Goal: Transaction & Acquisition: Purchase product/service

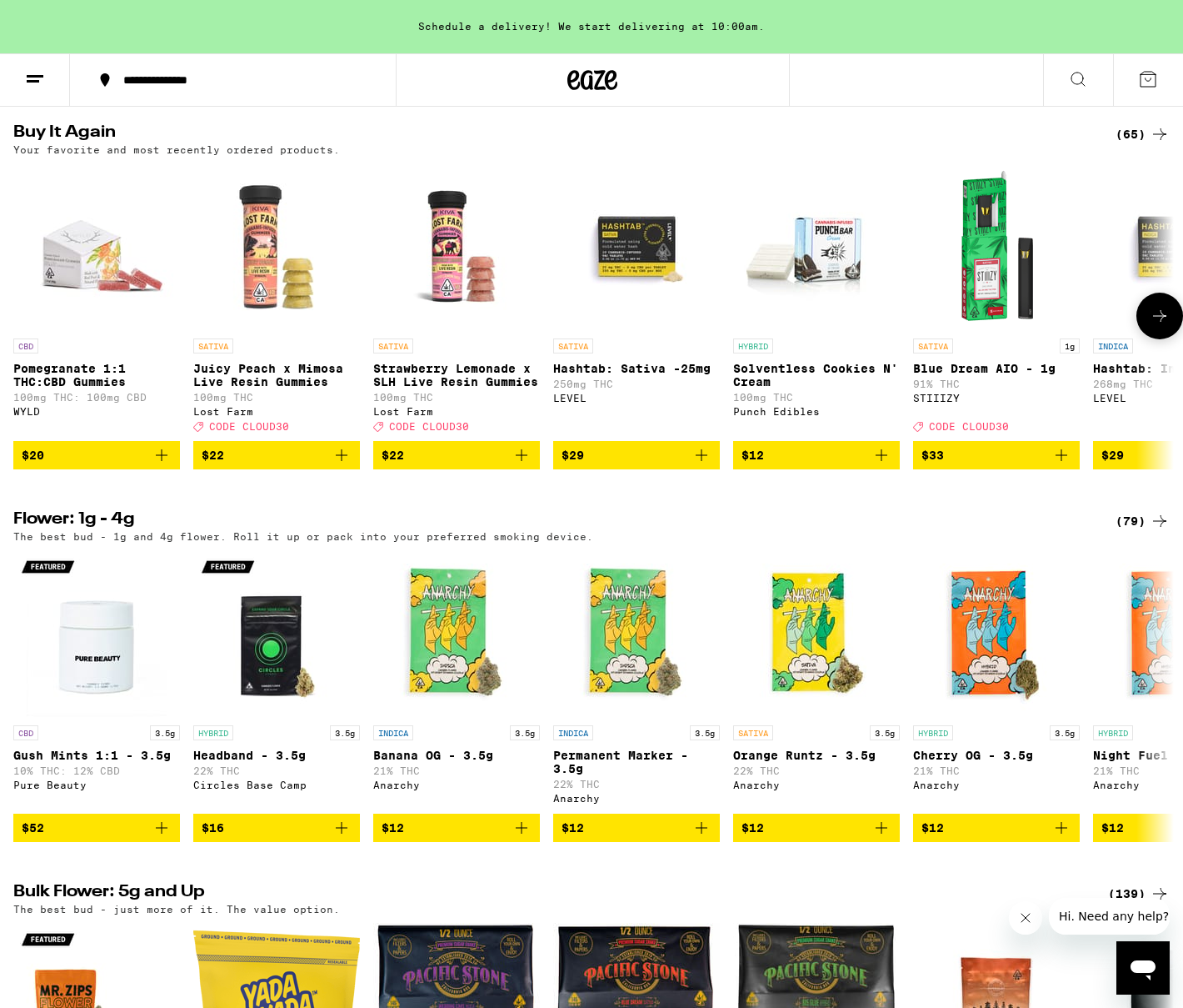
scroll to position [1297, 0]
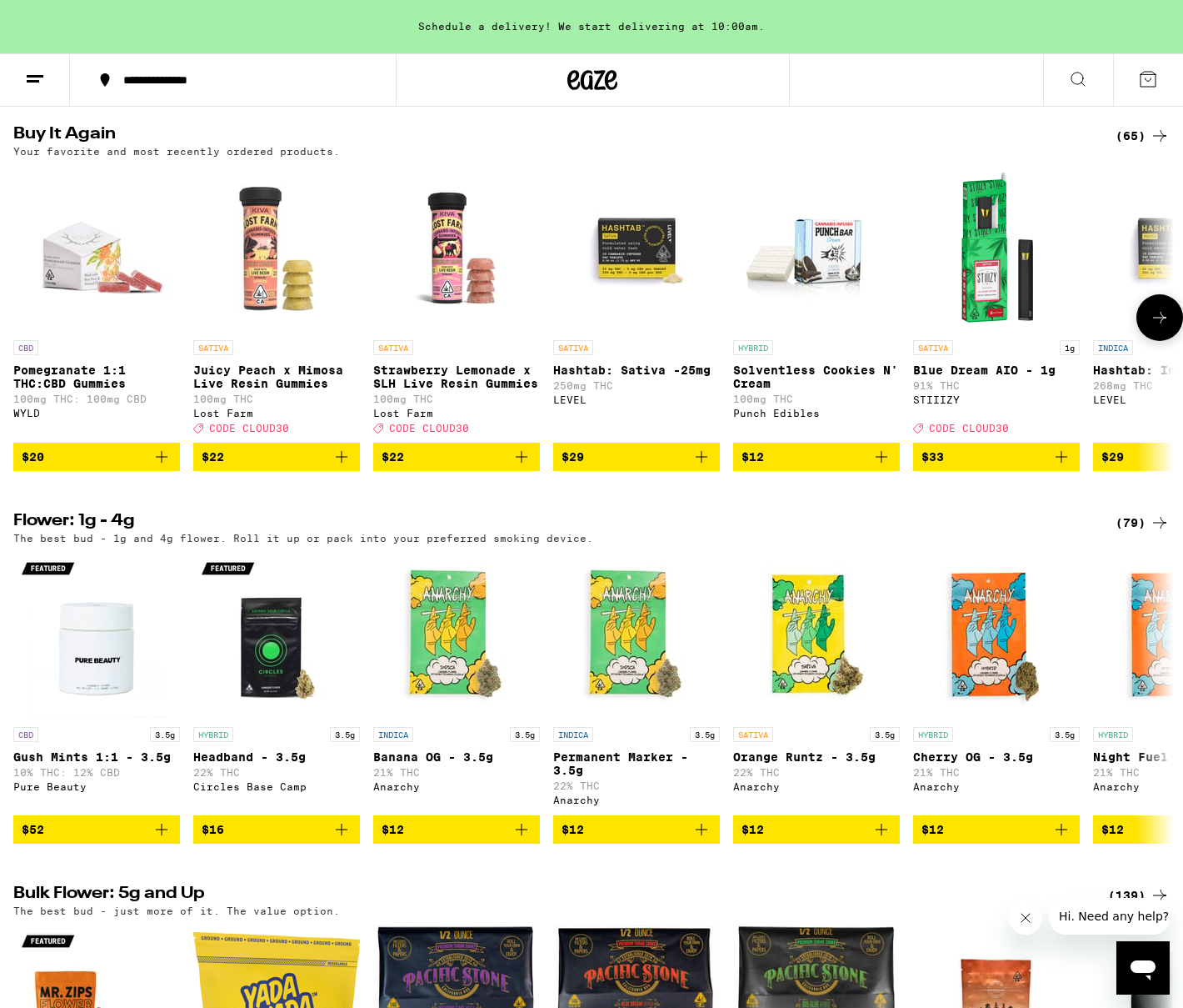
click at [287, 327] on img "Open page for Juicy Peach x Mimosa Live Resin Gummies from Lost Farm" at bounding box center [277, 248] width 167 height 167
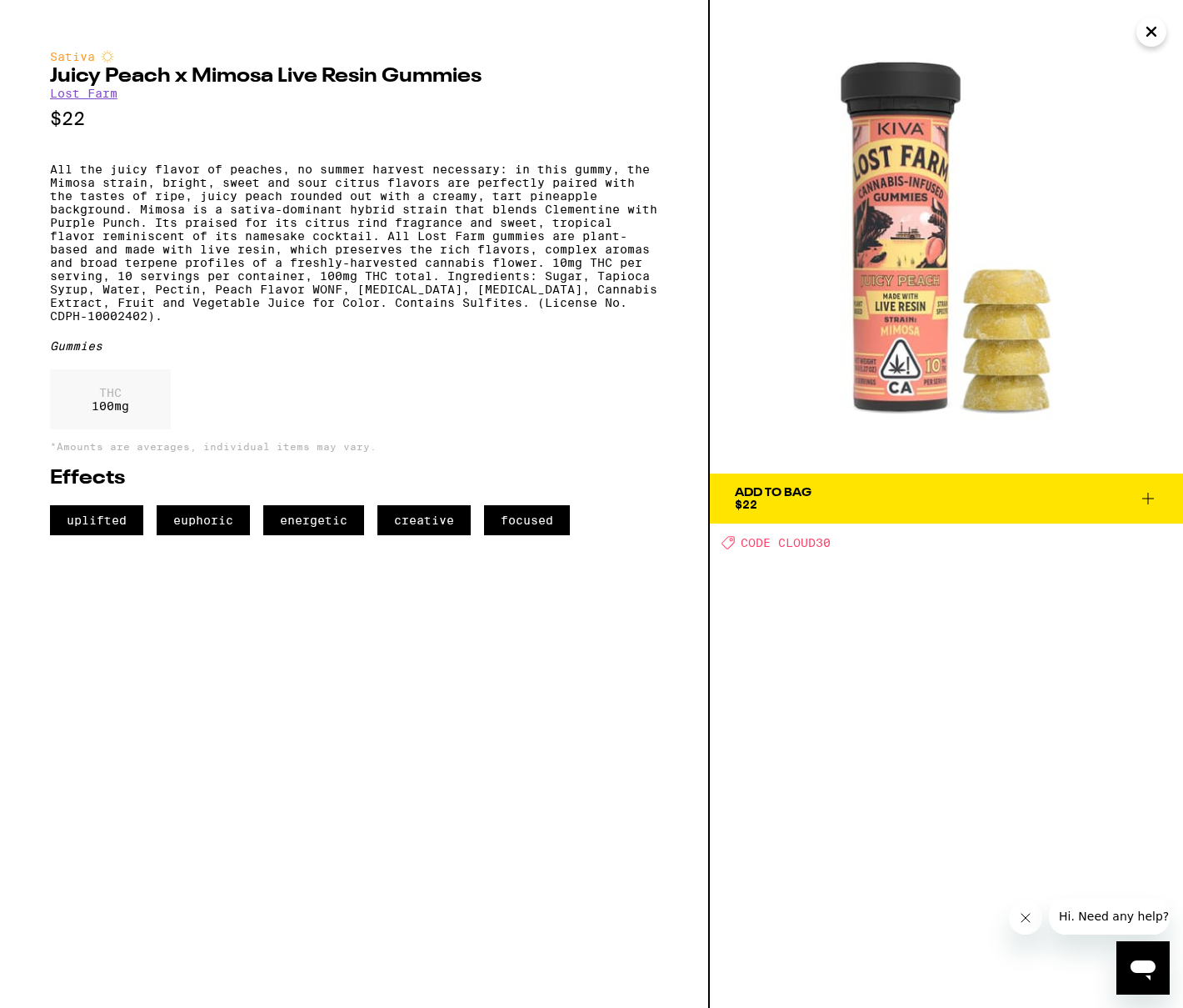
drag, startPoint x: 784, startPoint y: 498, endPoint x: 699, endPoint y: 494, distance: 85.1
click at [777, 498] on div "Add To Bag" at bounding box center [773, 493] width 76 height 12
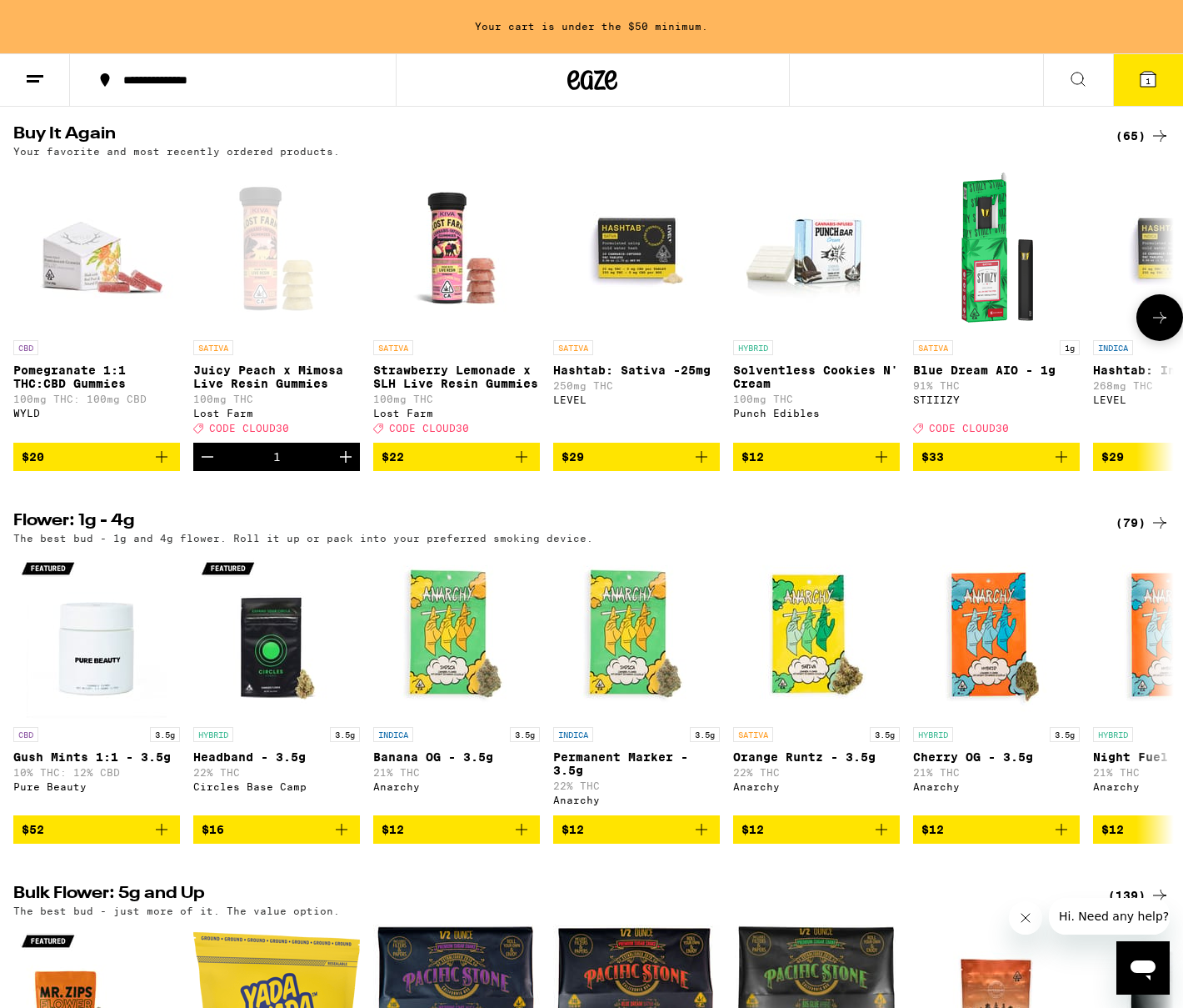
click at [73, 332] on img "Open page for Pomegranate 1:1 THC:CBD Gummies from WYLD" at bounding box center [97, 248] width 167 height 167
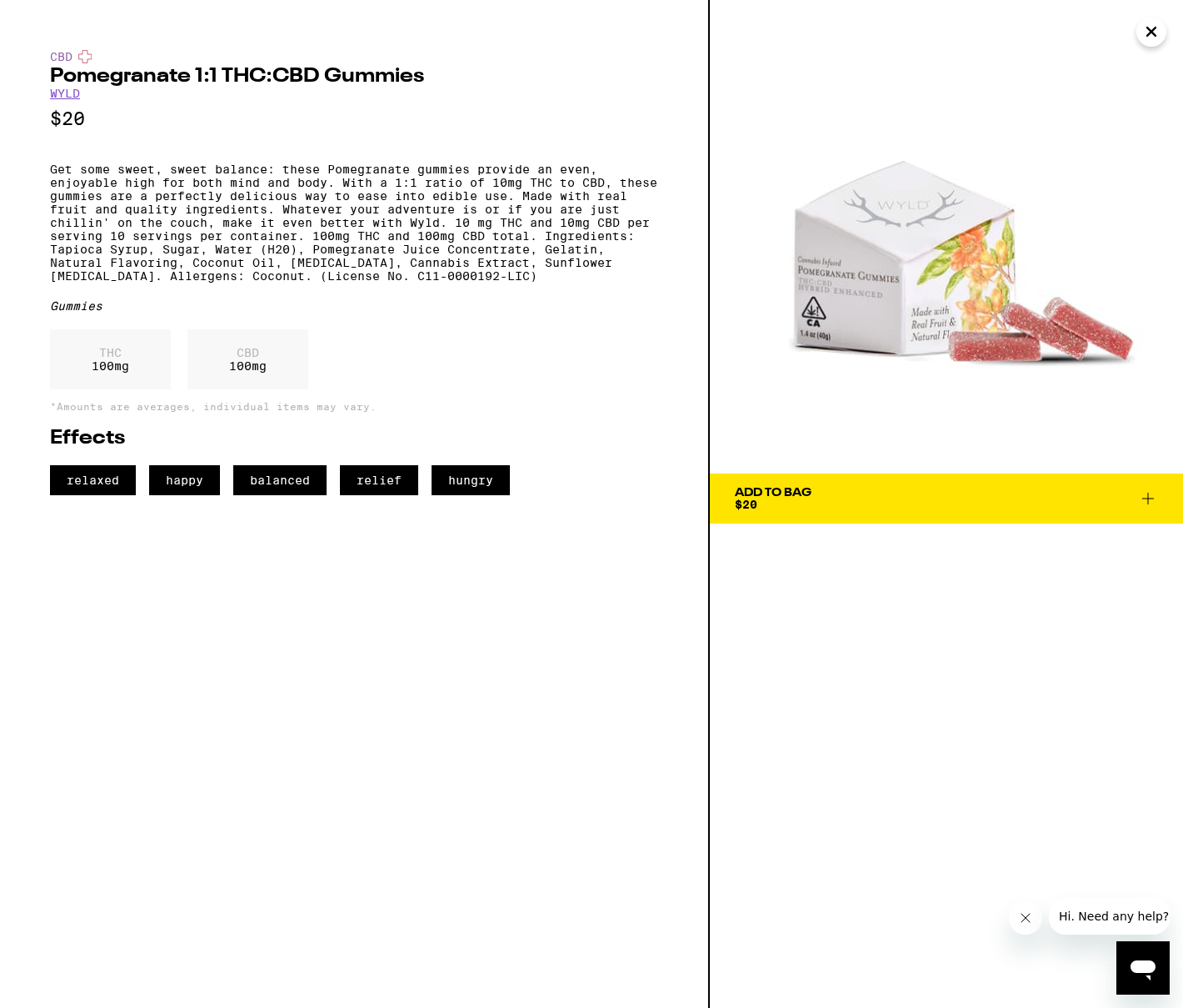
drag, startPoint x: 902, startPoint y: 502, endPoint x: 715, endPoint y: 481, distance: 188.2
click at [901, 502] on span "Add To Bag $20" at bounding box center [946, 499] width 423 height 23
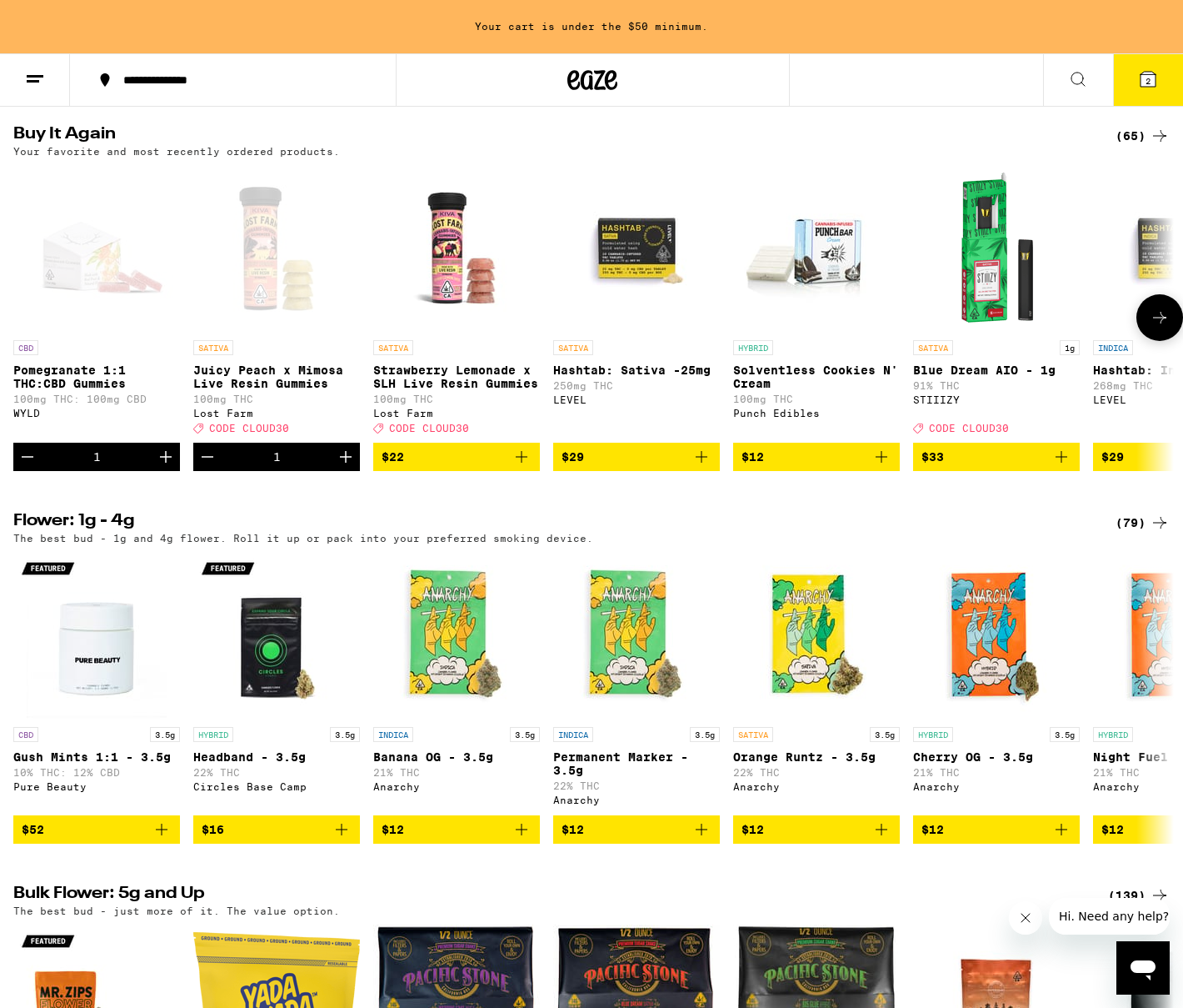
click at [445, 332] on img "Open page for Strawberry Lemonade x SLH Live Resin Gummies from Lost Farm" at bounding box center [457, 248] width 167 height 167
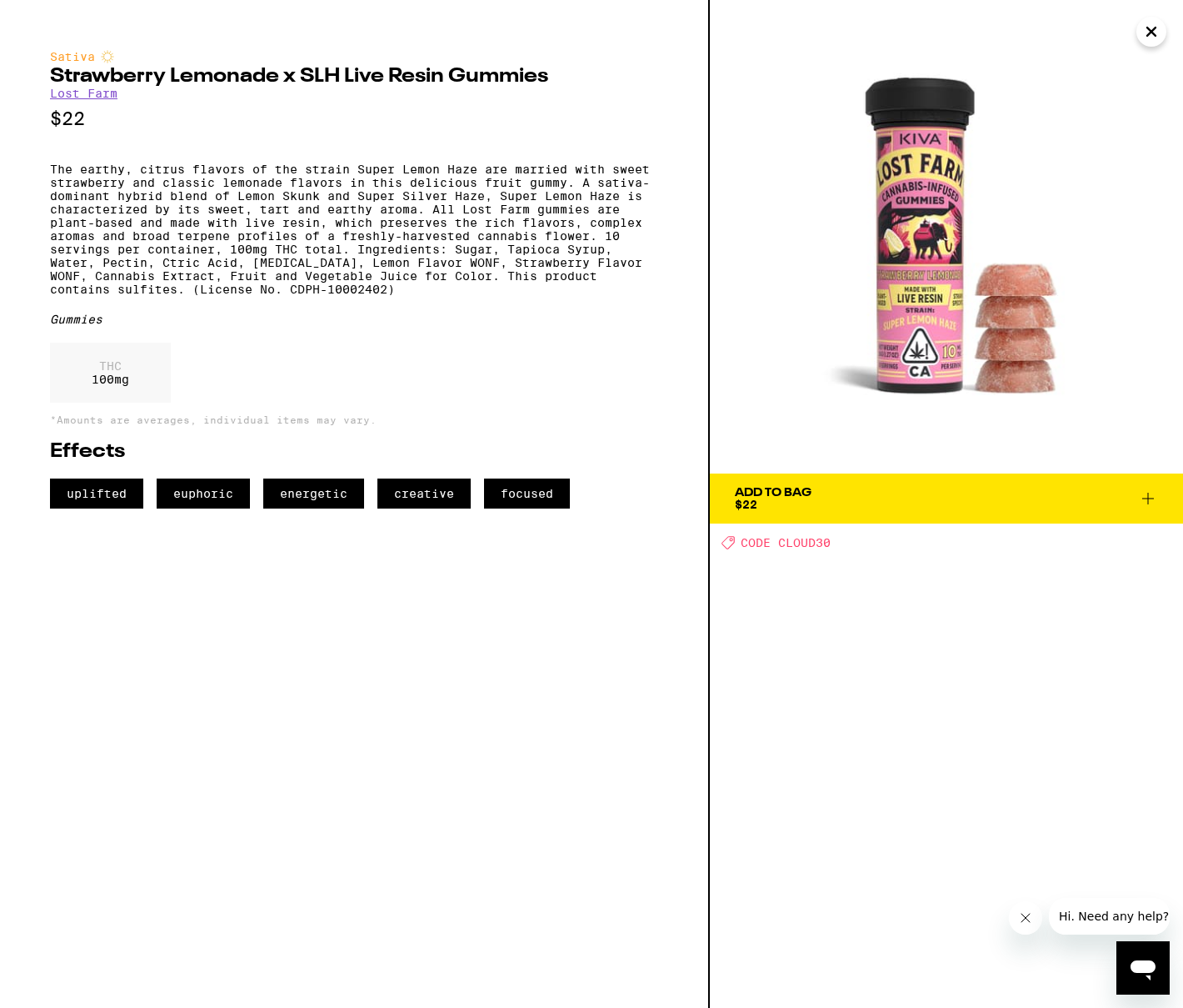
click at [892, 494] on span "Add To Bag $22" at bounding box center [946, 499] width 423 height 23
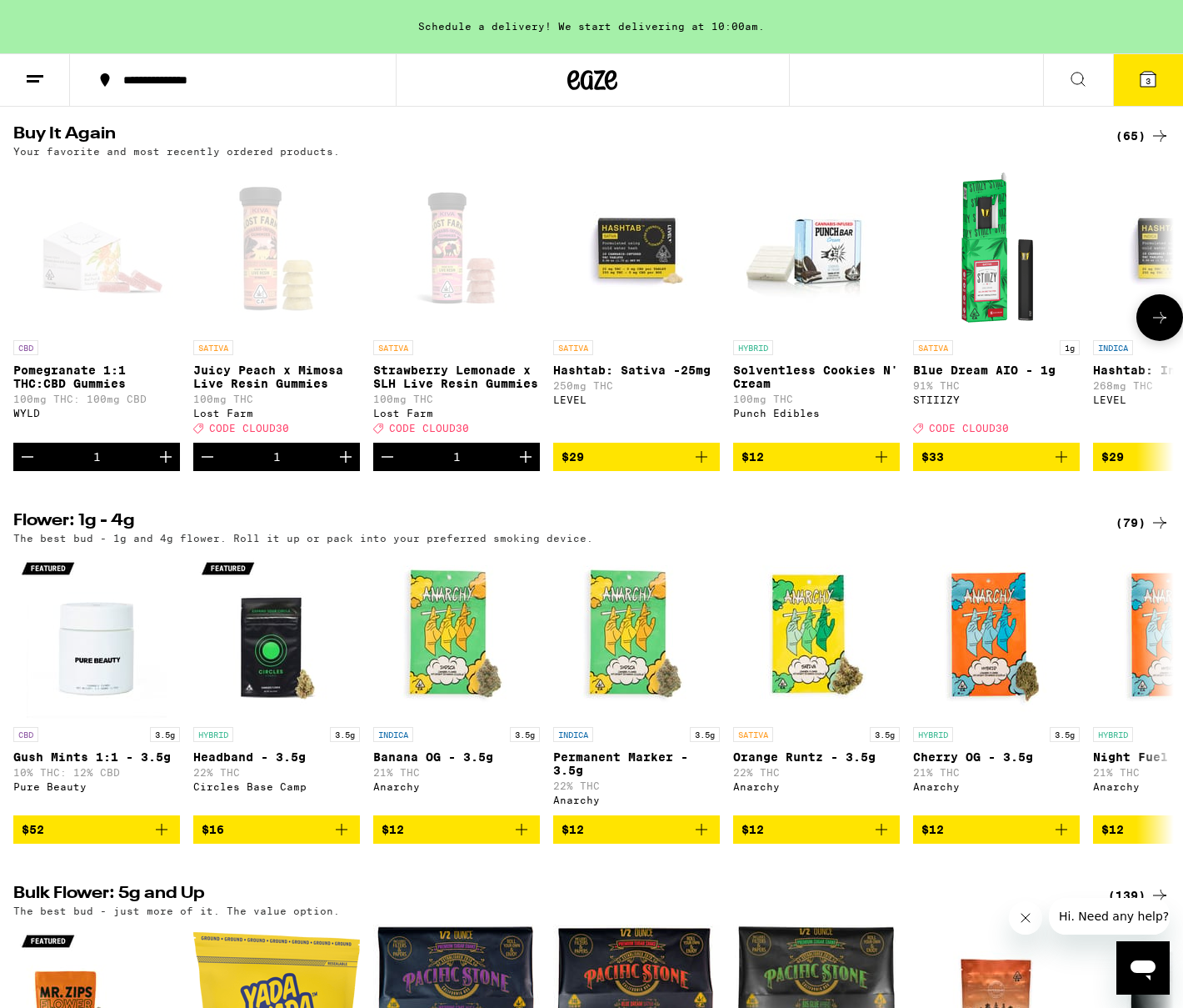
click at [1033, 467] on span "$33" at bounding box center [996, 456] width 150 height 20
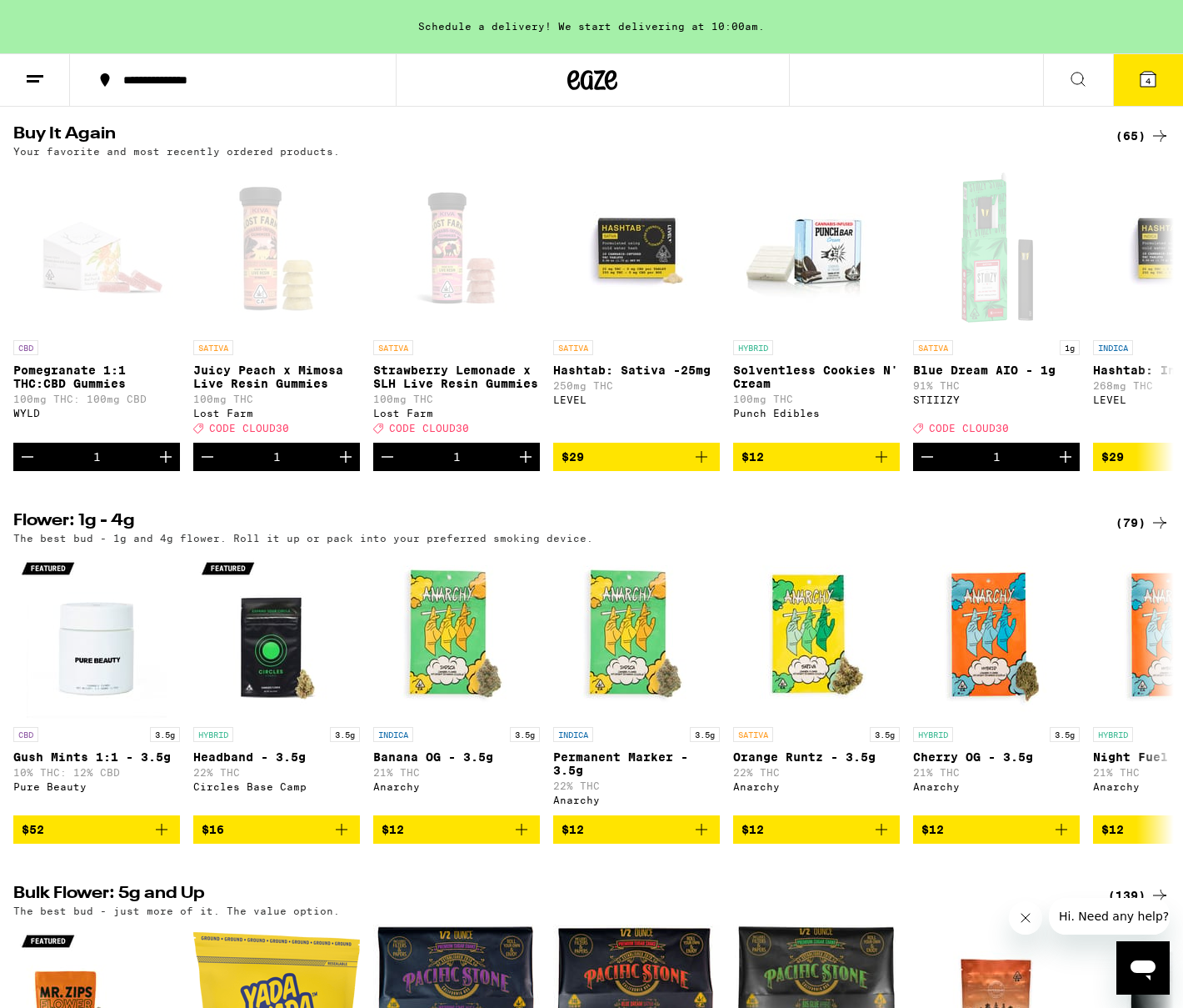
click at [1143, 77] on icon at bounding box center [1147, 78] width 15 height 15
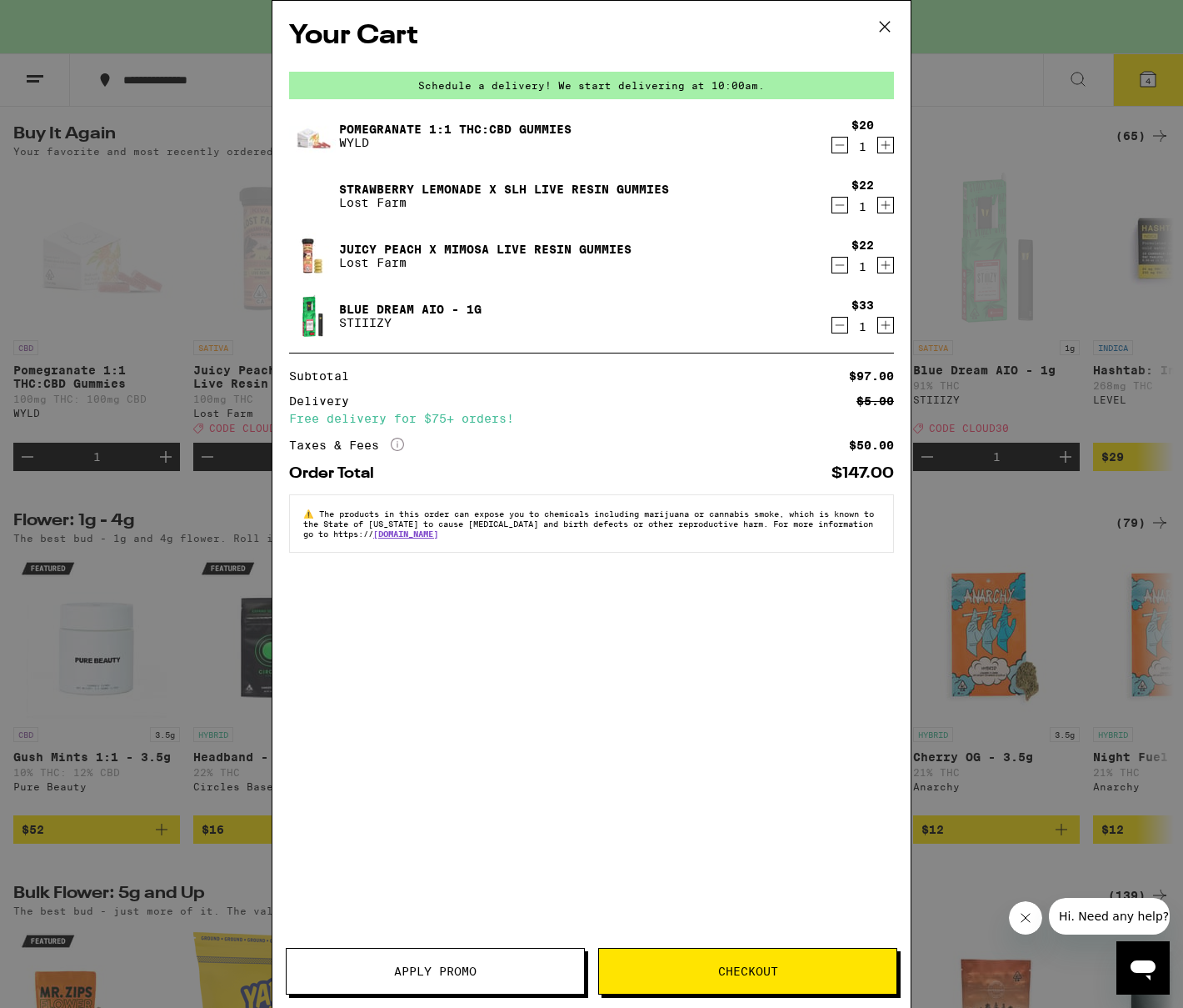
click at [883, 150] on icon "Increment" at bounding box center [885, 144] width 15 height 20
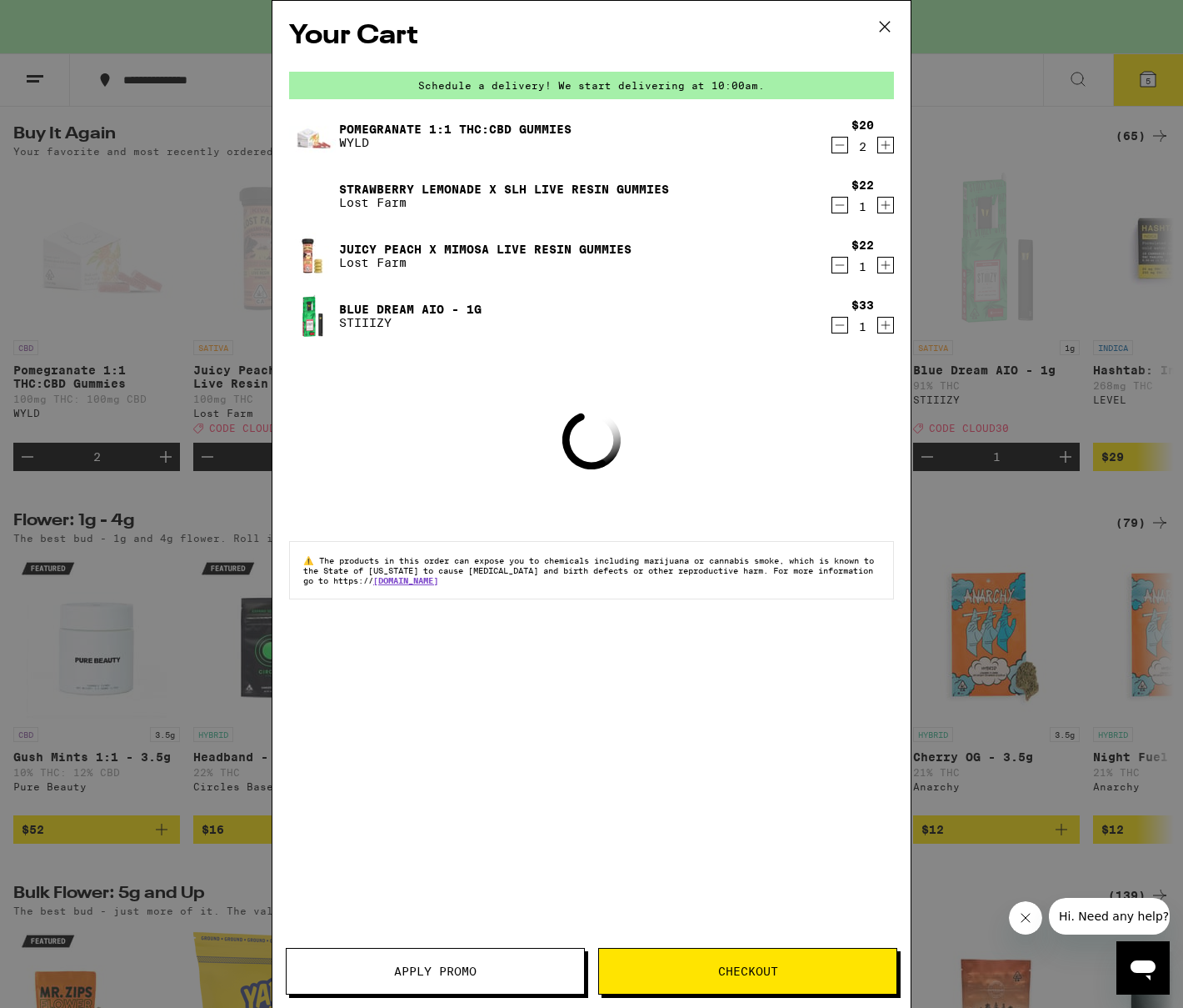
drag, startPoint x: 877, startPoint y: 205, endPoint x: 872, endPoint y: 245, distance: 40.3
click at [878, 205] on icon "Increment" at bounding box center [885, 204] width 15 height 20
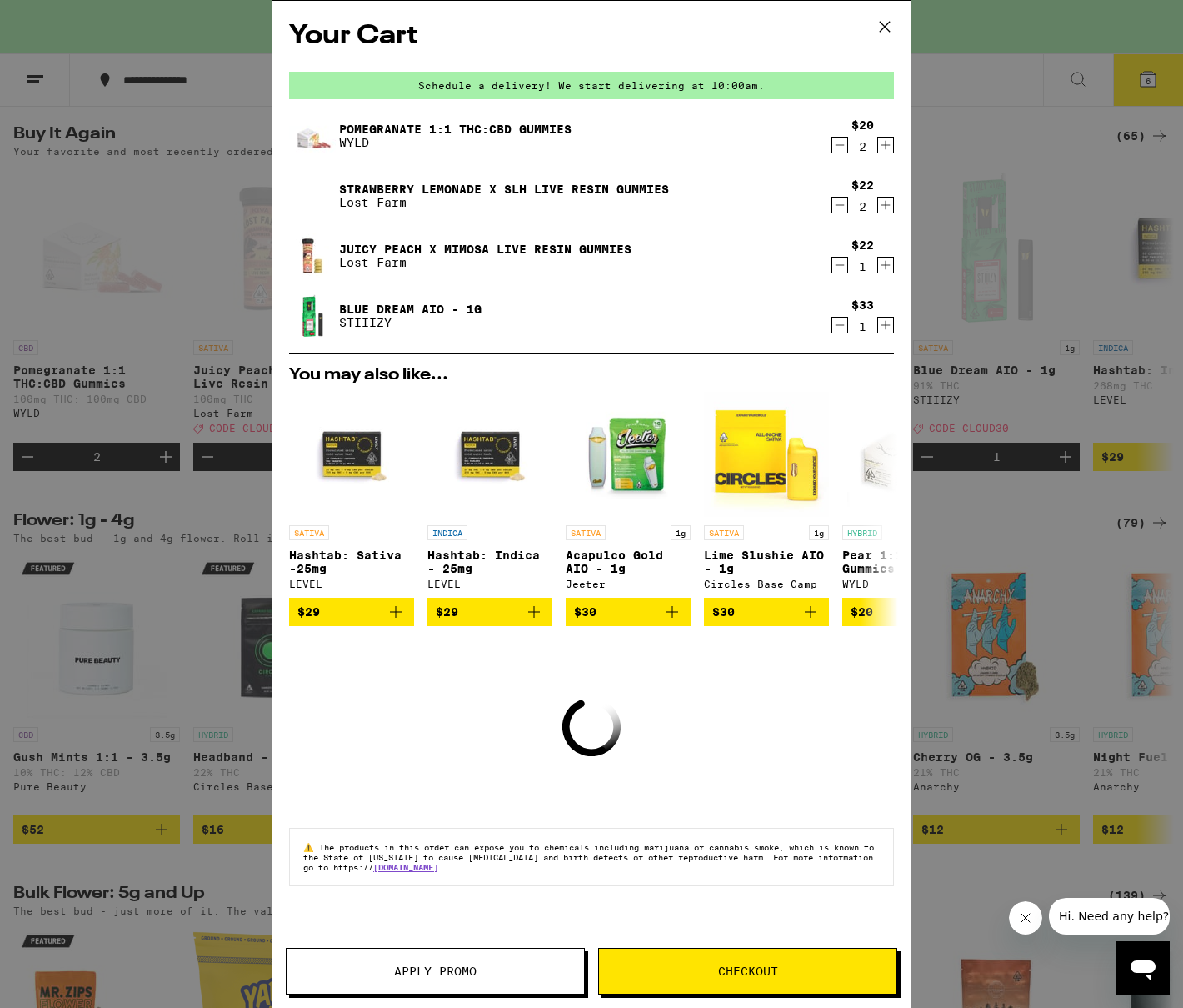
drag, startPoint x: 886, startPoint y: 261, endPoint x: 879, endPoint y: 283, distance: 23.1
click at [885, 261] on icon "Increment" at bounding box center [885, 264] width 15 height 20
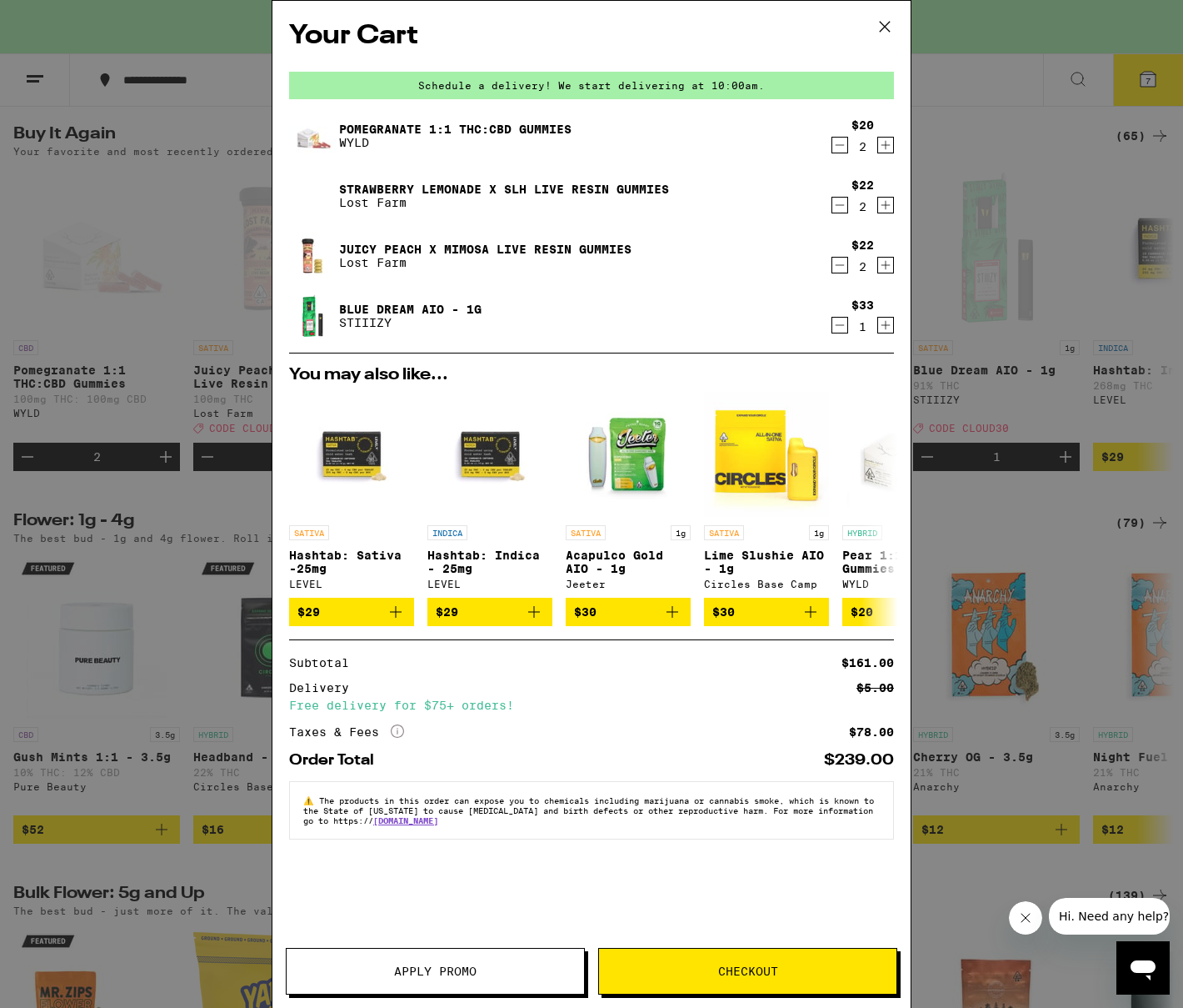
click at [724, 983] on button "Checkout" at bounding box center [747, 971] width 299 height 46
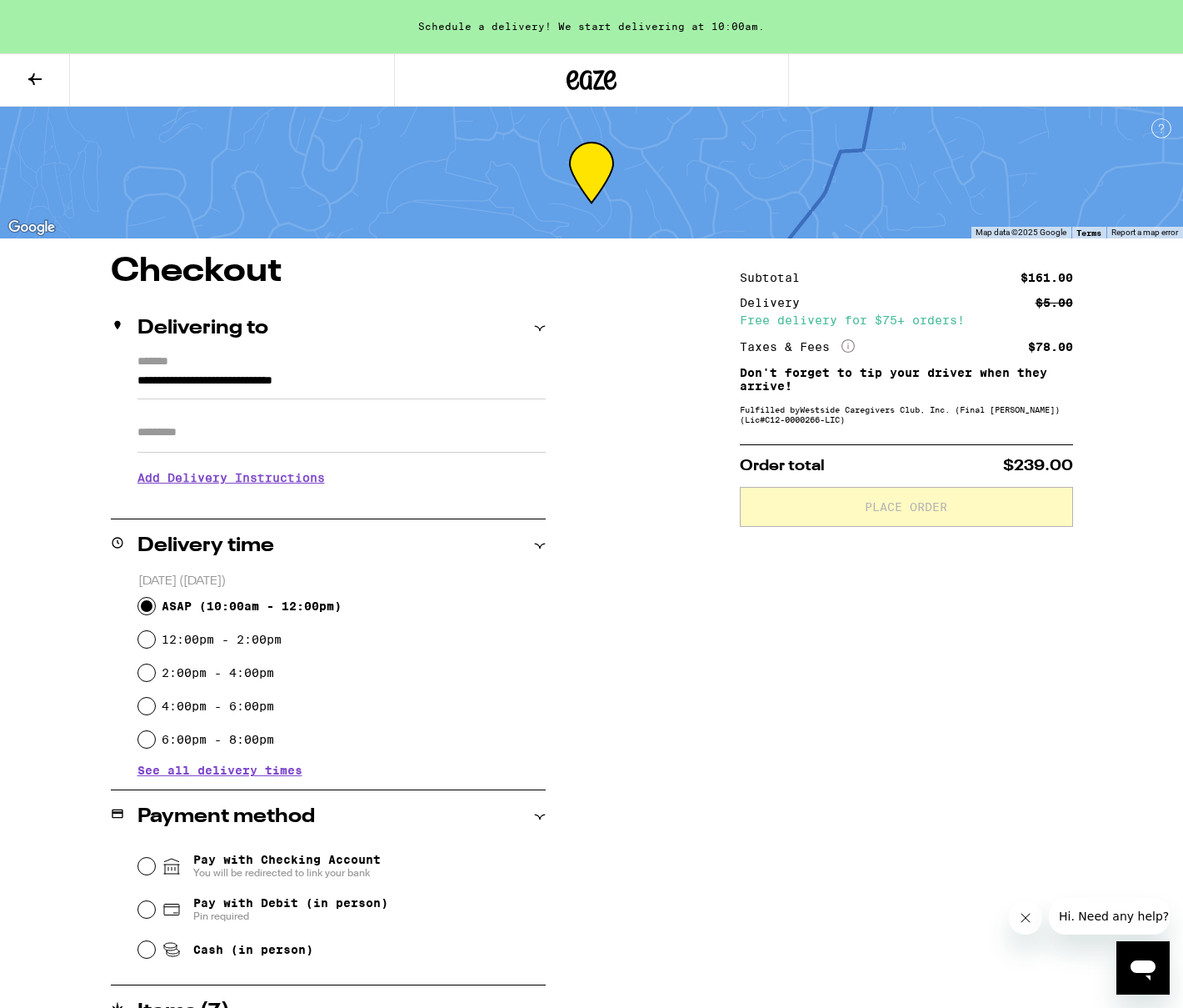
click at [152, 604] on input "ASAP ( 10:00am - 12:00pm )" at bounding box center [146, 605] width 16 height 16
radio input "true"
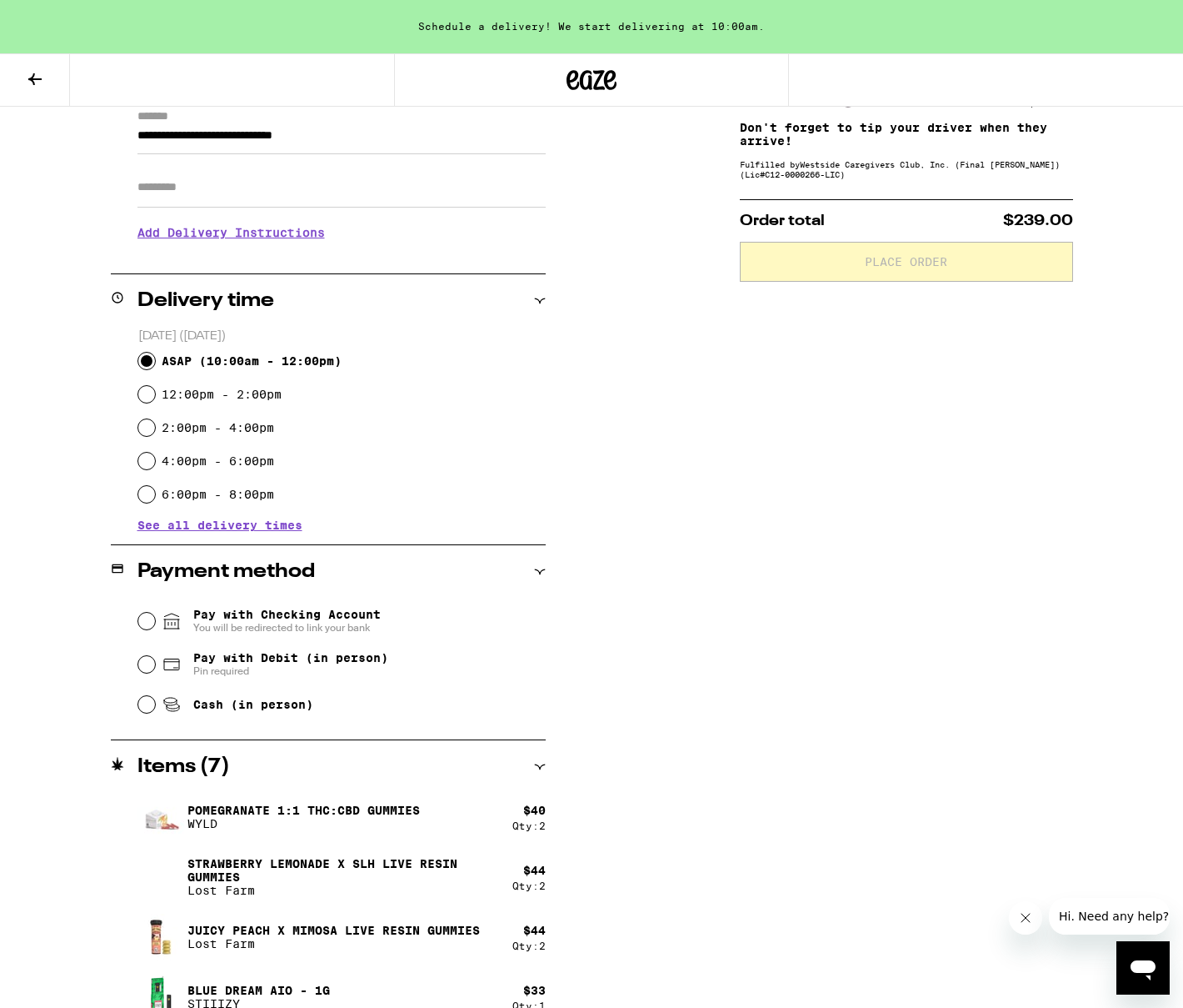
scroll to position [248, 0]
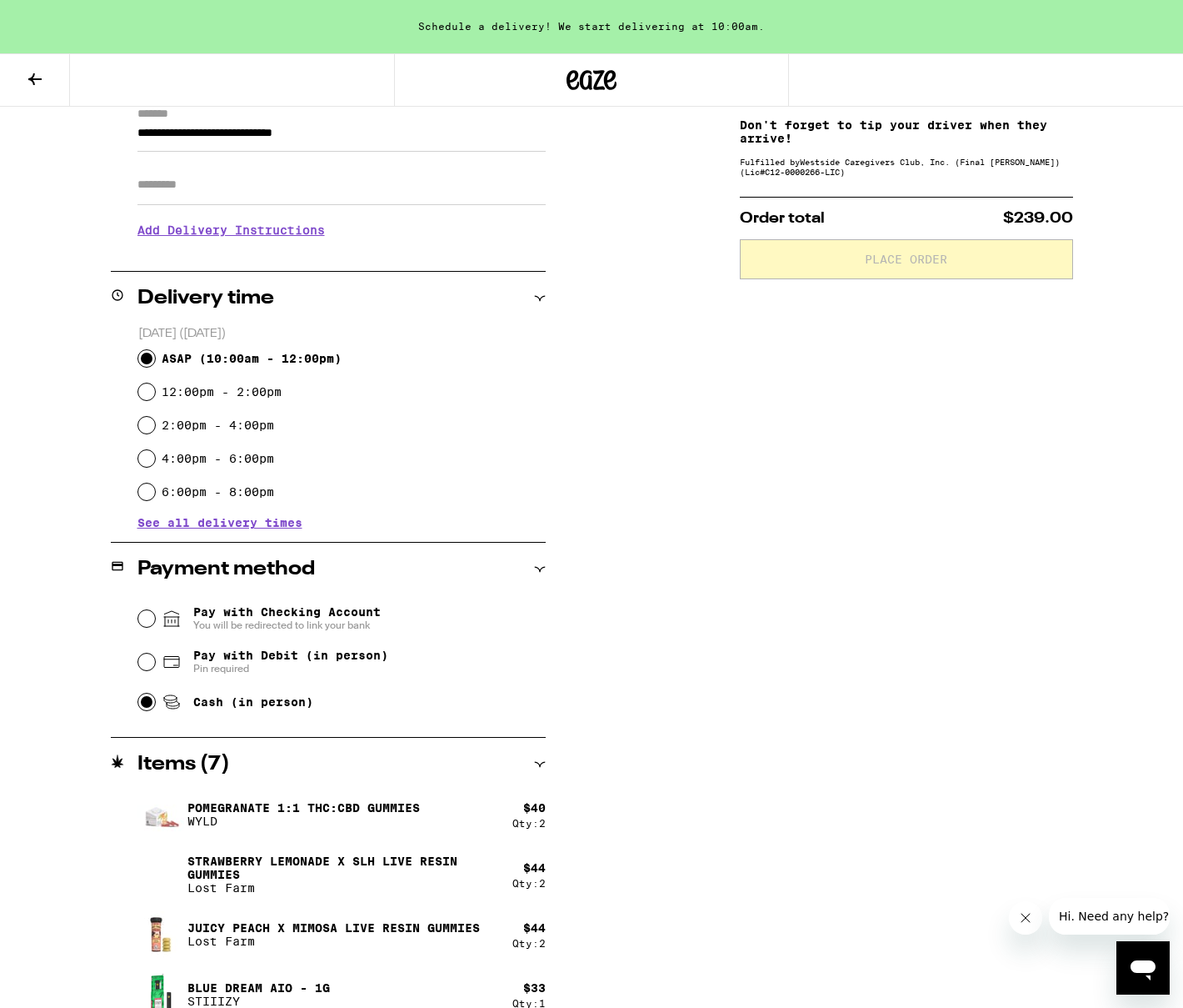
click at [147, 703] on input "Cash (in person)" at bounding box center [146, 701] width 16 height 16
radio input "true"
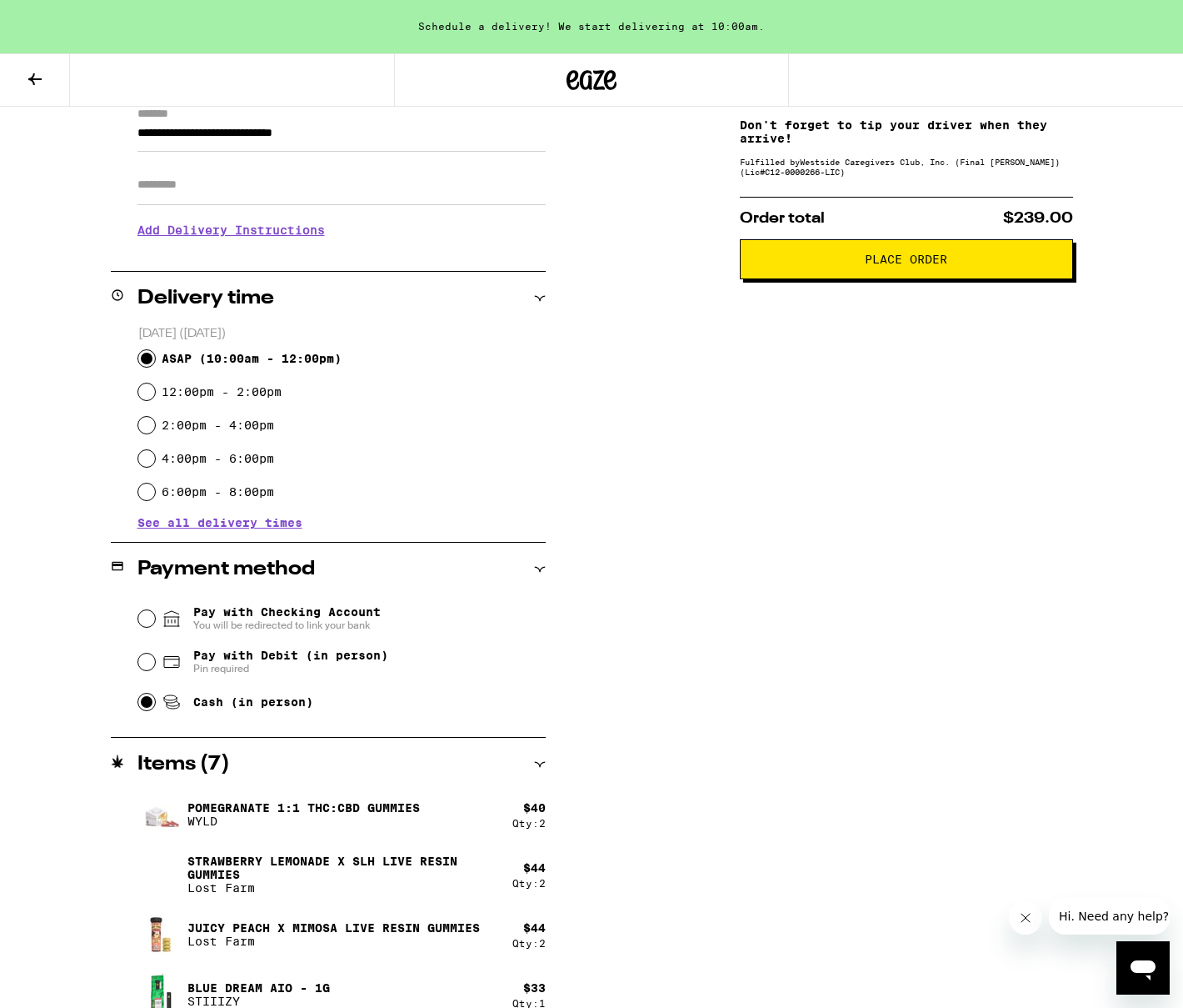
scroll to position [272, 0]
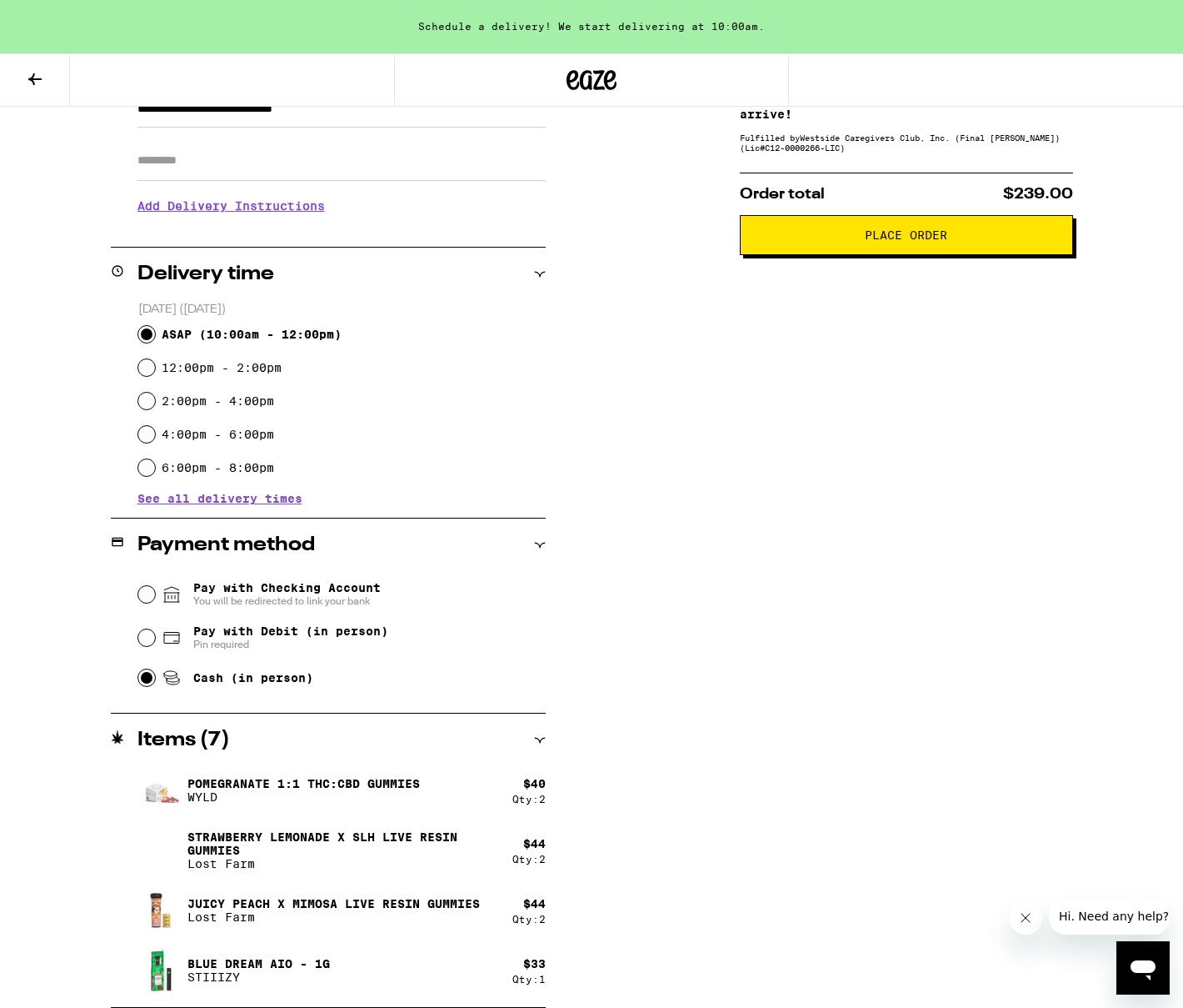
click at [825, 248] on button "Place Order" at bounding box center [906, 234] width 333 height 40
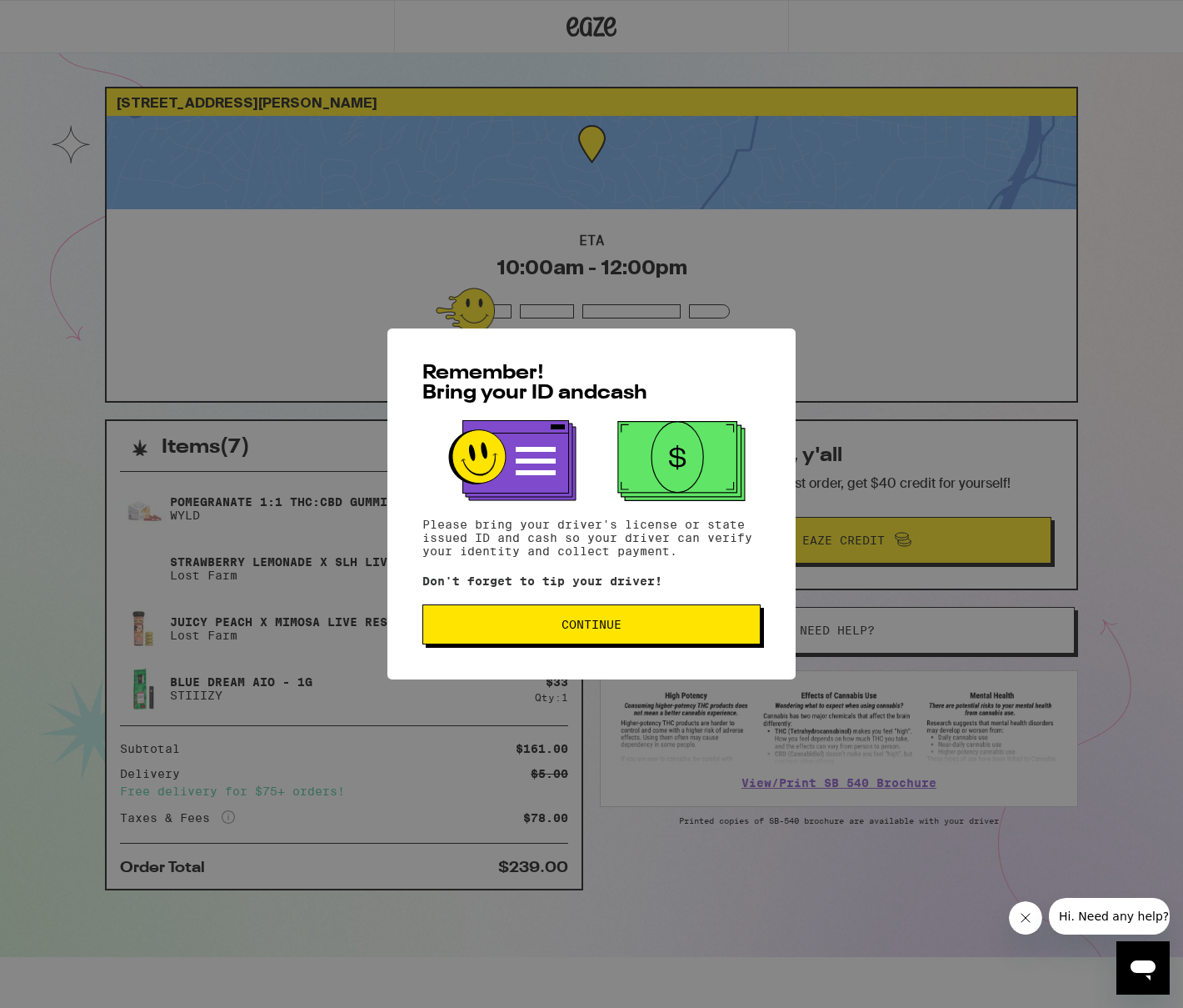
click at [640, 637] on button "Continue" at bounding box center [591, 624] width 338 height 40
